Goal: Task Accomplishment & Management: Find specific page/section

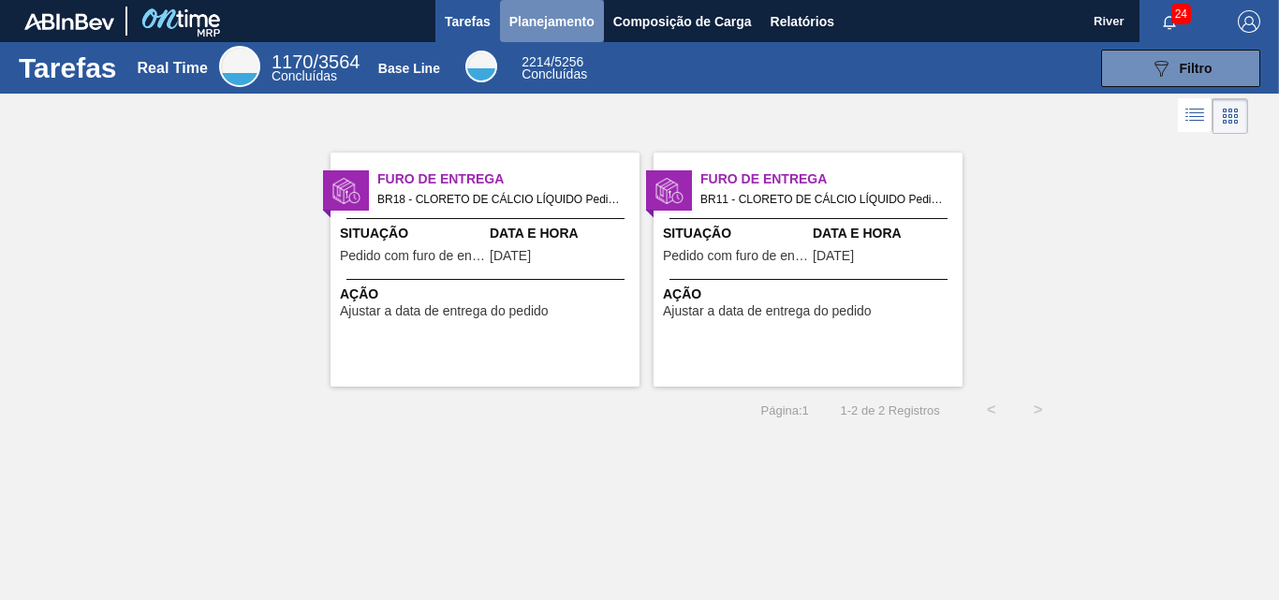
click at [534, 18] on span "Planejamento" at bounding box center [551, 21] width 85 height 22
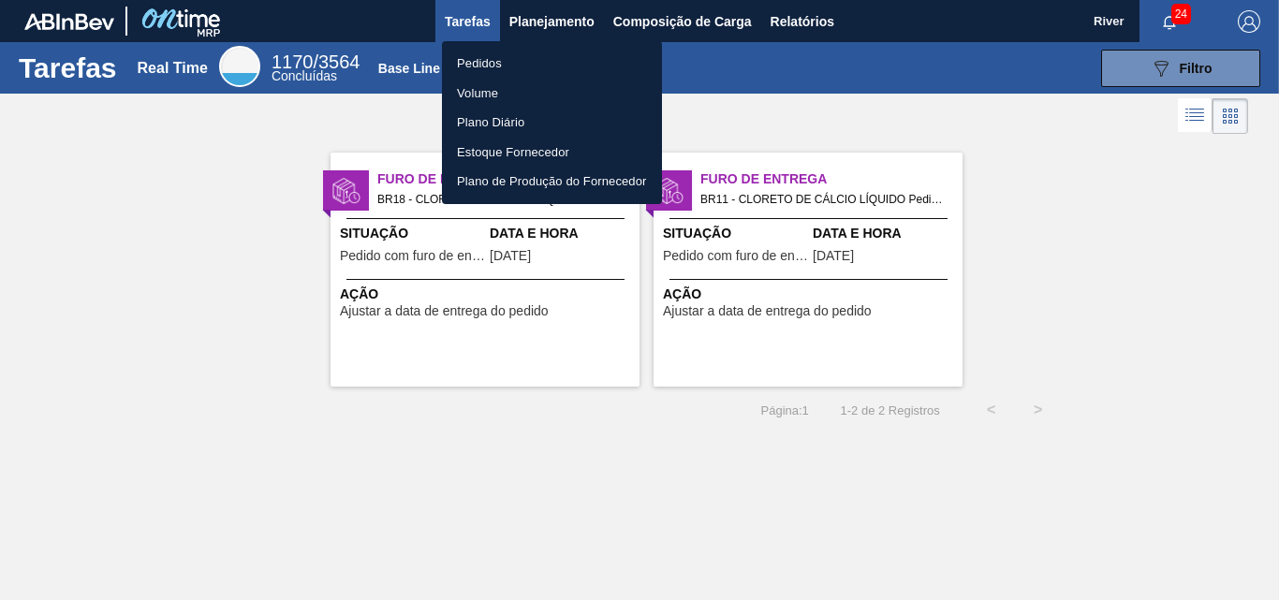
click at [487, 66] on li "Pedidos" at bounding box center [552, 64] width 220 height 30
